Goal: Task Accomplishment & Management: Manage account settings

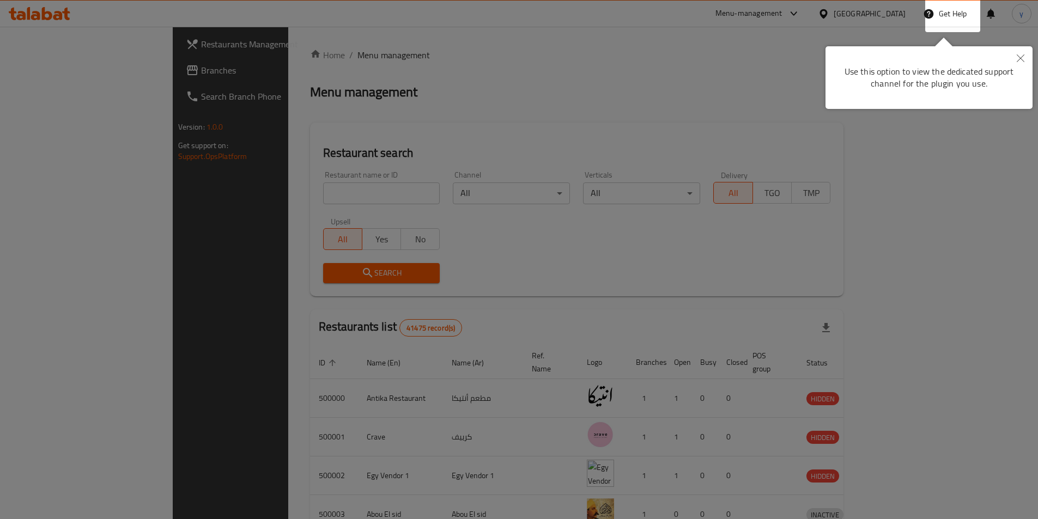
click at [457, 112] on div at bounding box center [519, 259] width 1038 height 519
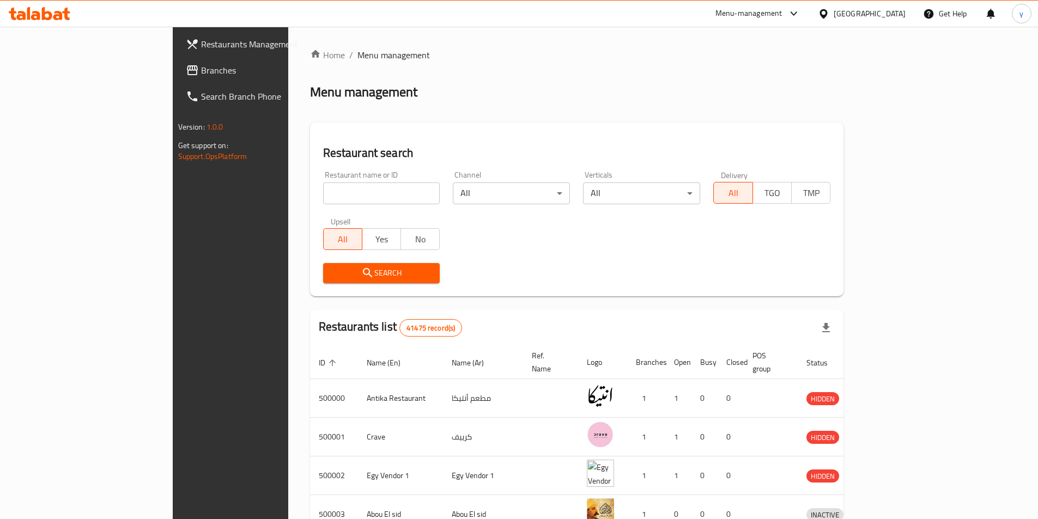
click at [874, 7] on div "[GEOGRAPHIC_DATA]" at bounding box center [861, 14] width 105 height 26
click at [895, 17] on div "[GEOGRAPHIC_DATA]" at bounding box center [870, 14] width 72 height 12
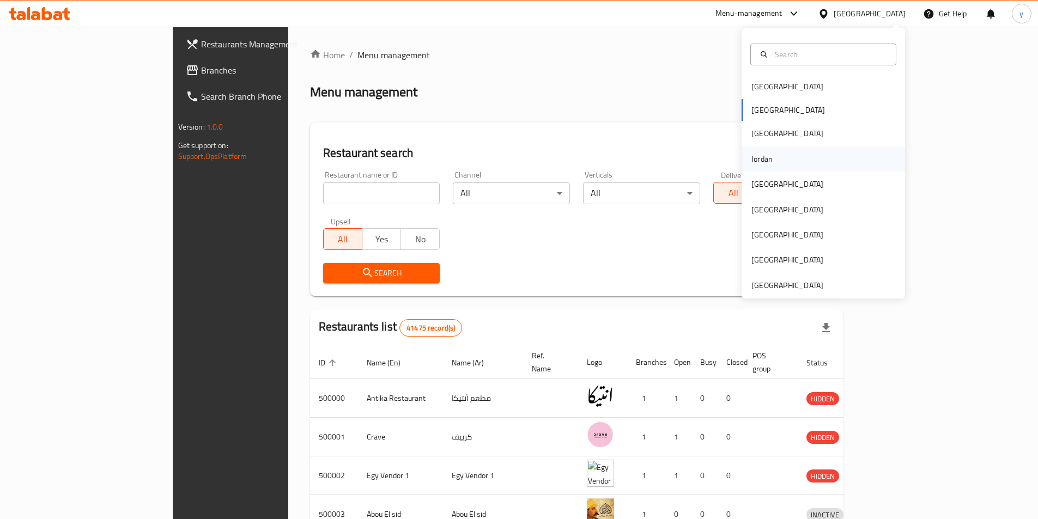
click at [792, 157] on div "Jordan" at bounding box center [823, 159] width 163 height 25
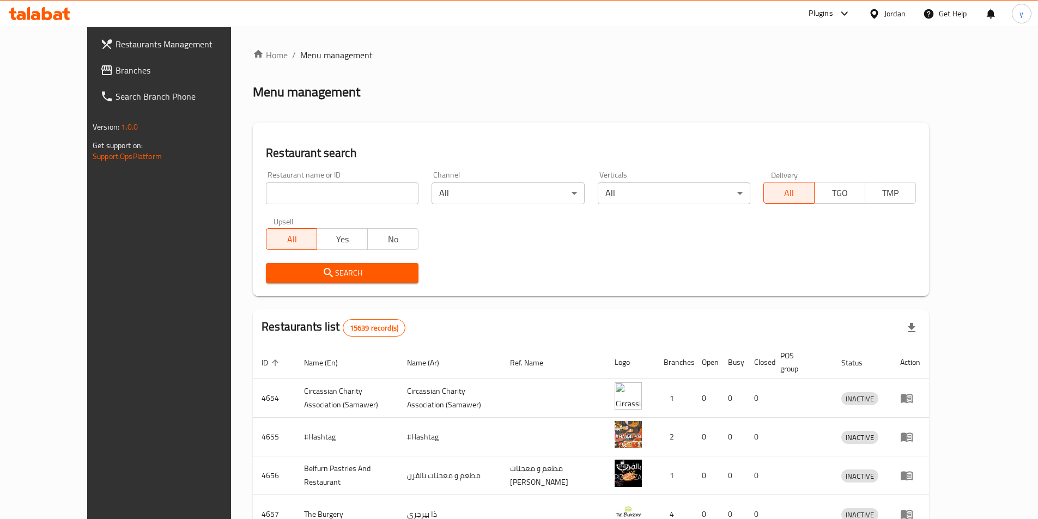
click at [116, 66] on span "Branches" at bounding box center [184, 70] width 136 height 13
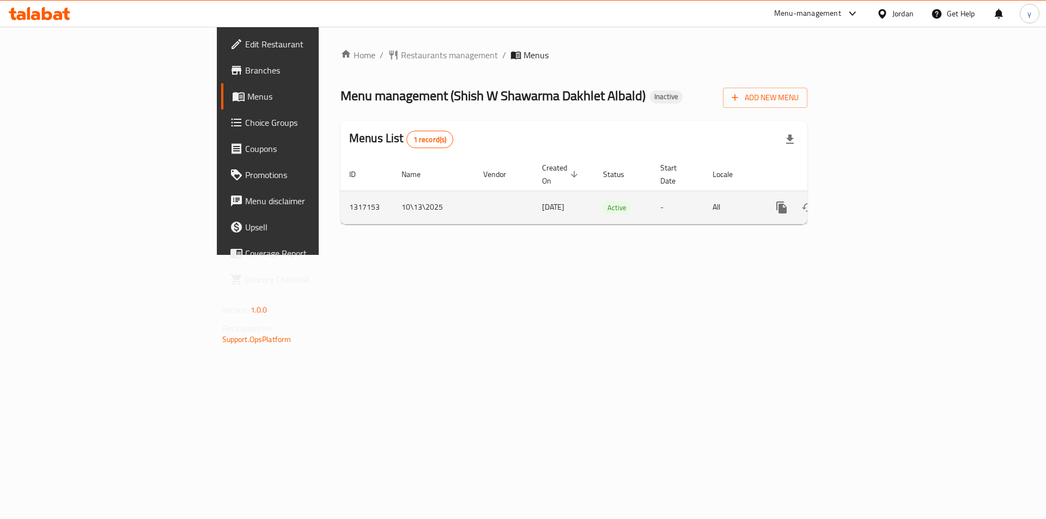
click at [867, 201] on icon "enhanced table" at bounding box center [860, 207] width 13 height 13
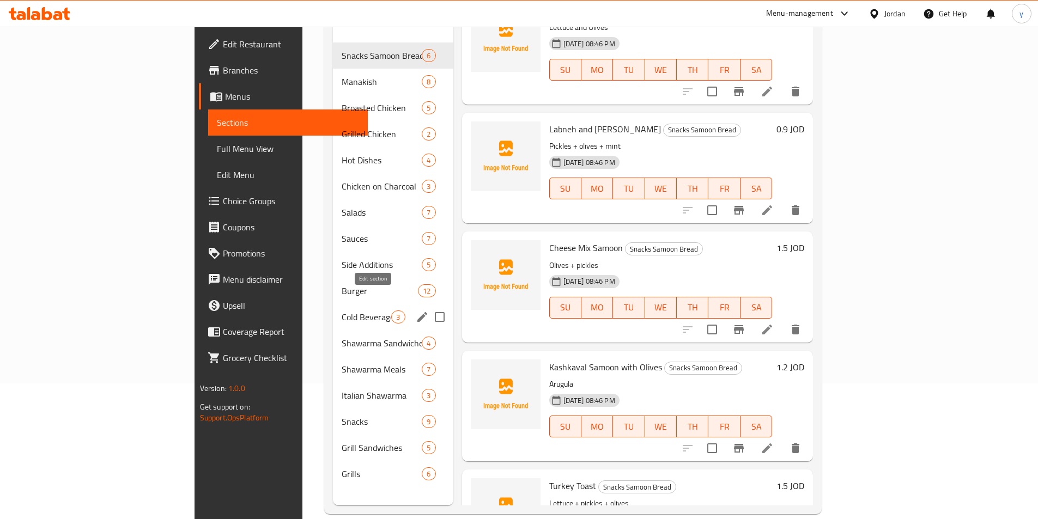
scroll to position [153, 0]
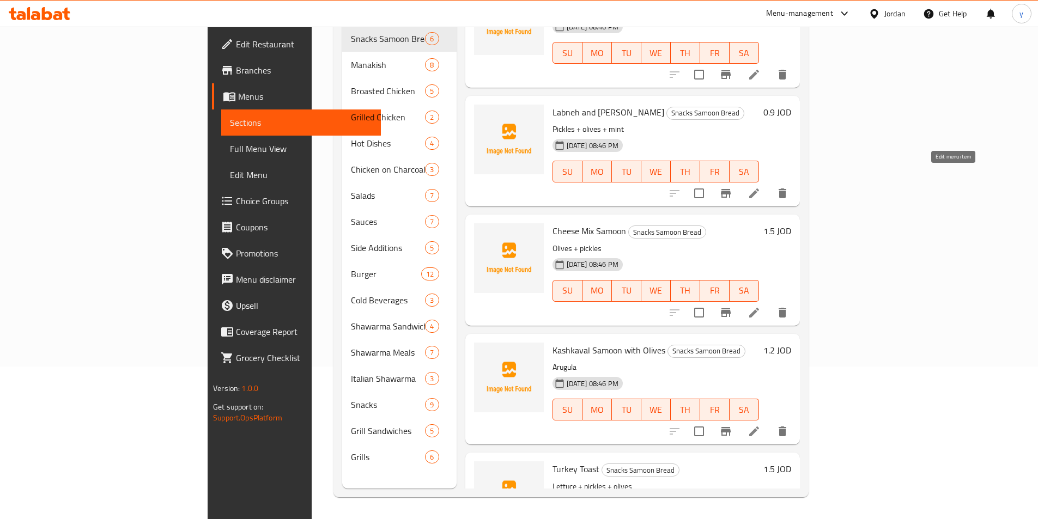
click at [761, 187] on icon at bounding box center [754, 193] width 13 height 13
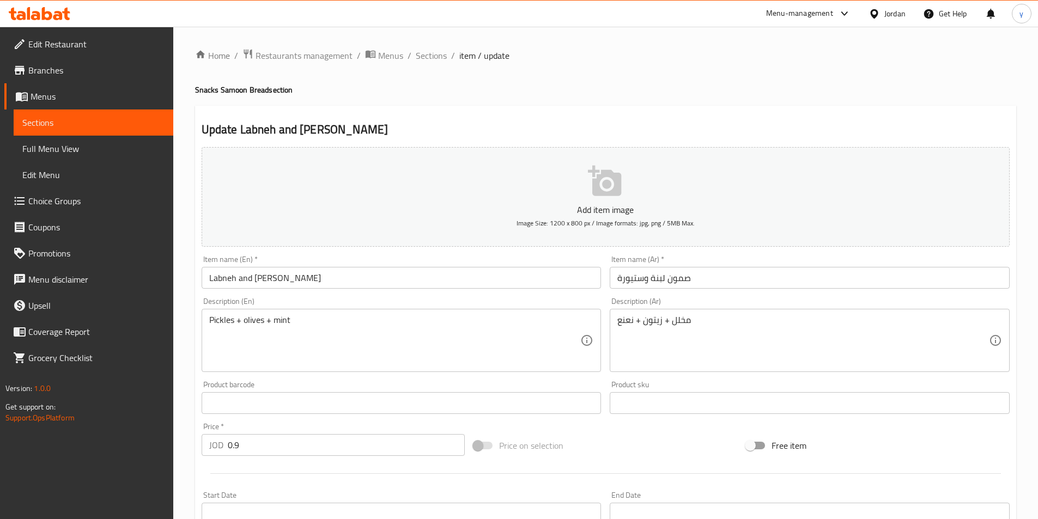
click at [64, 95] on span "Menus" at bounding box center [98, 96] width 134 height 13
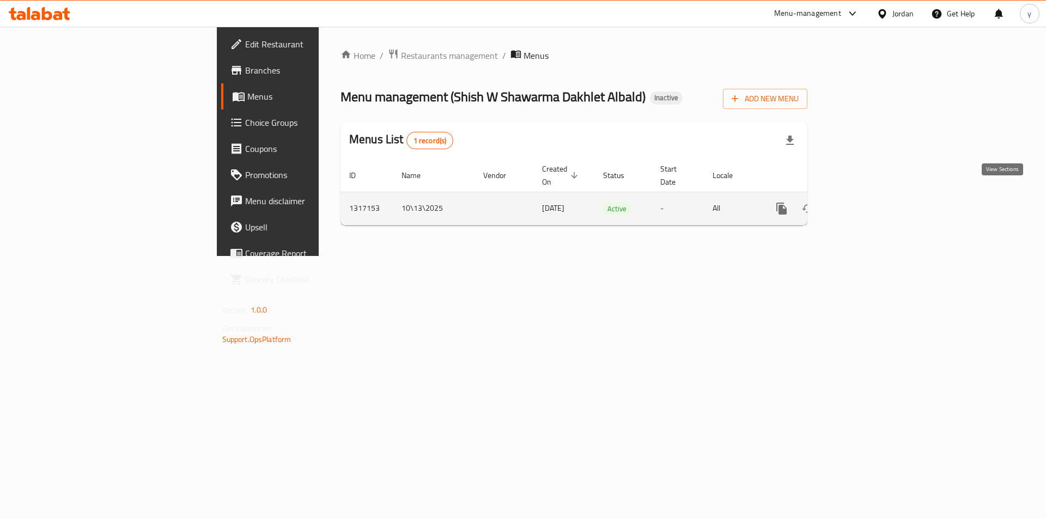
click at [867, 202] on icon "enhanced table" at bounding box center [860, 208] width 13 height 13
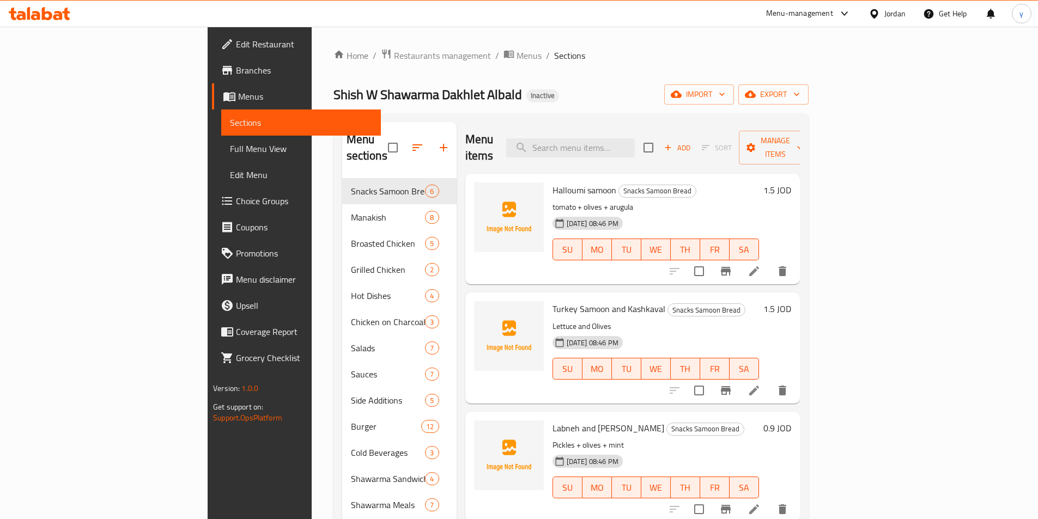
click at [761, 384] on icon at bounding box center [754, 390] width 13 height 13
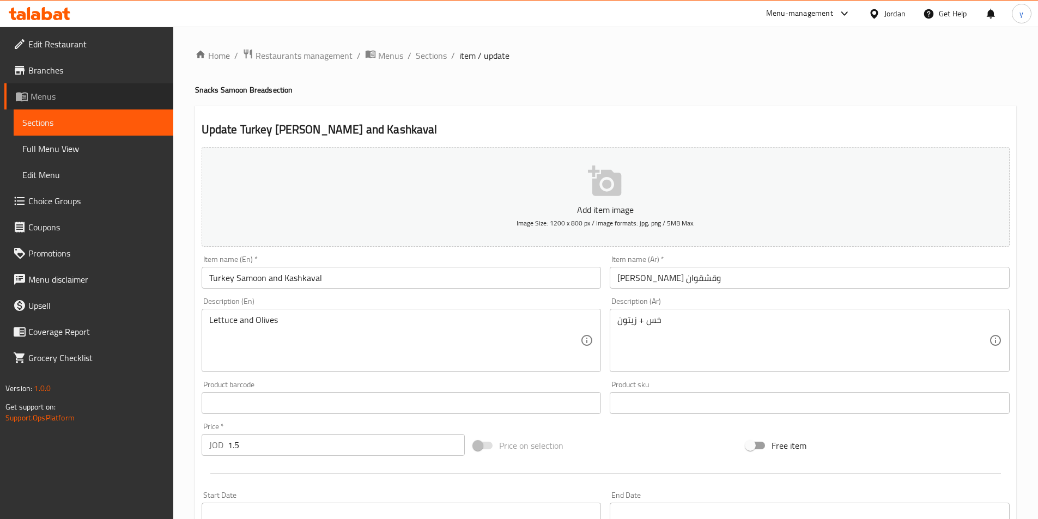
click at [48, 94] on span "Menus" at bounding box center [98, 96] width 134 height 13
